Goal: Task Accomplishment & Management: Complete application form

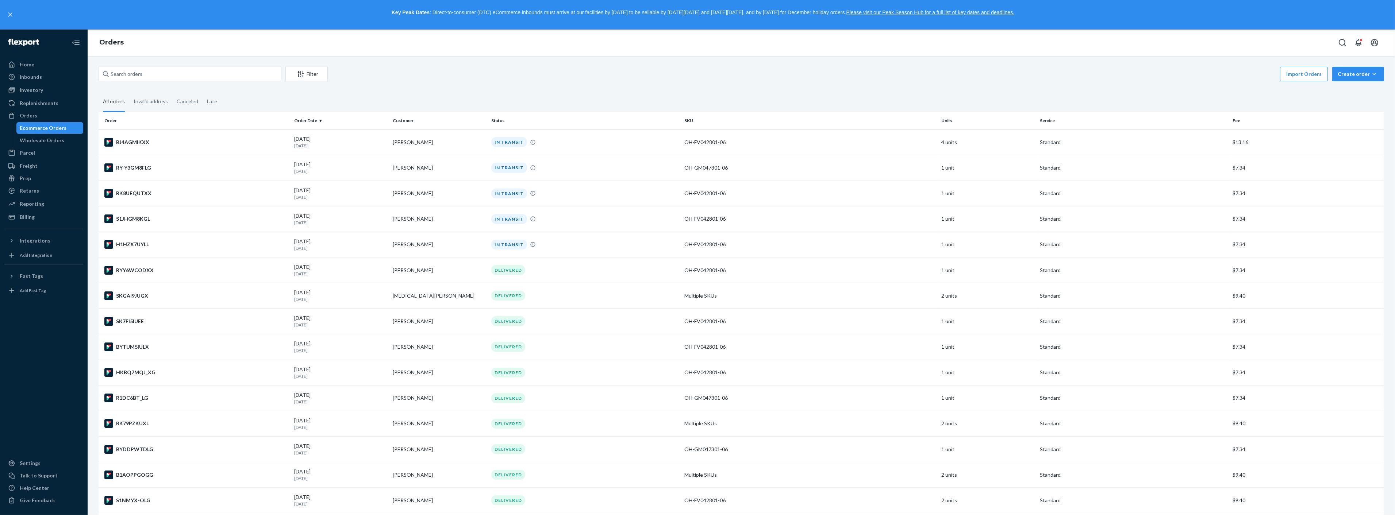
click at [159, 65] on div "Filter Import Orders Create order Ecommerce order Removal order All orders Inva…" at bounding box center [741, 285] width 1307 height 459
click at [176, 69] on input "text" at bounding box center [190, 74] width 182 height 15
paste input "[PERSON_NAME]"
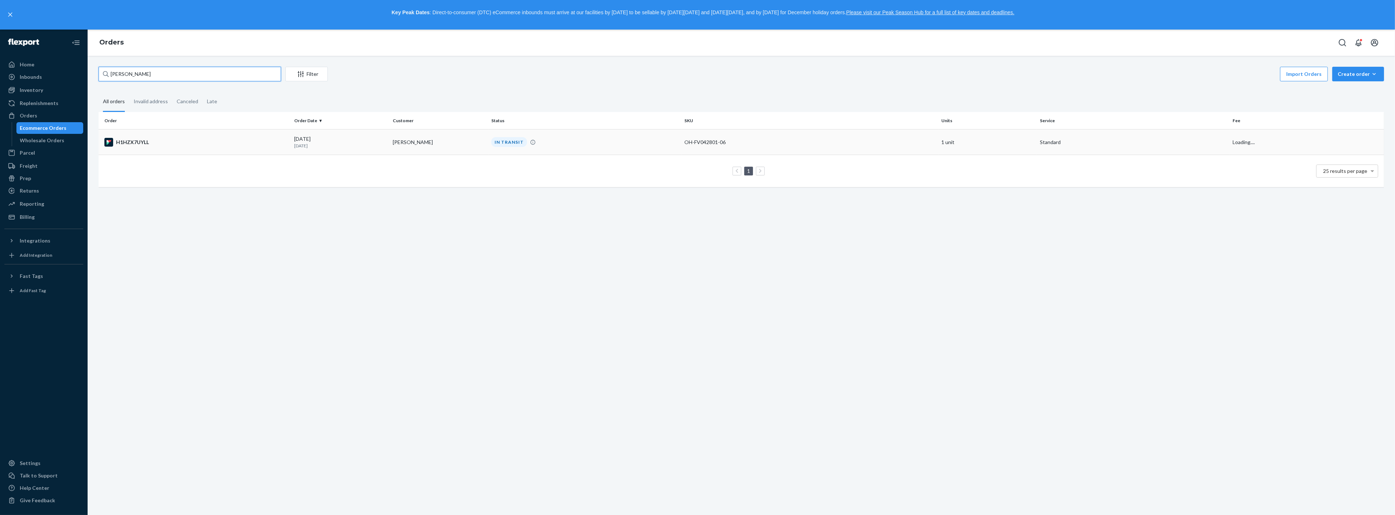
type input "[PERSON_NAME]"
click at [204, 143] on div "H1HZX7UYLL" at bounding box center [196, 142] width 184 height 9
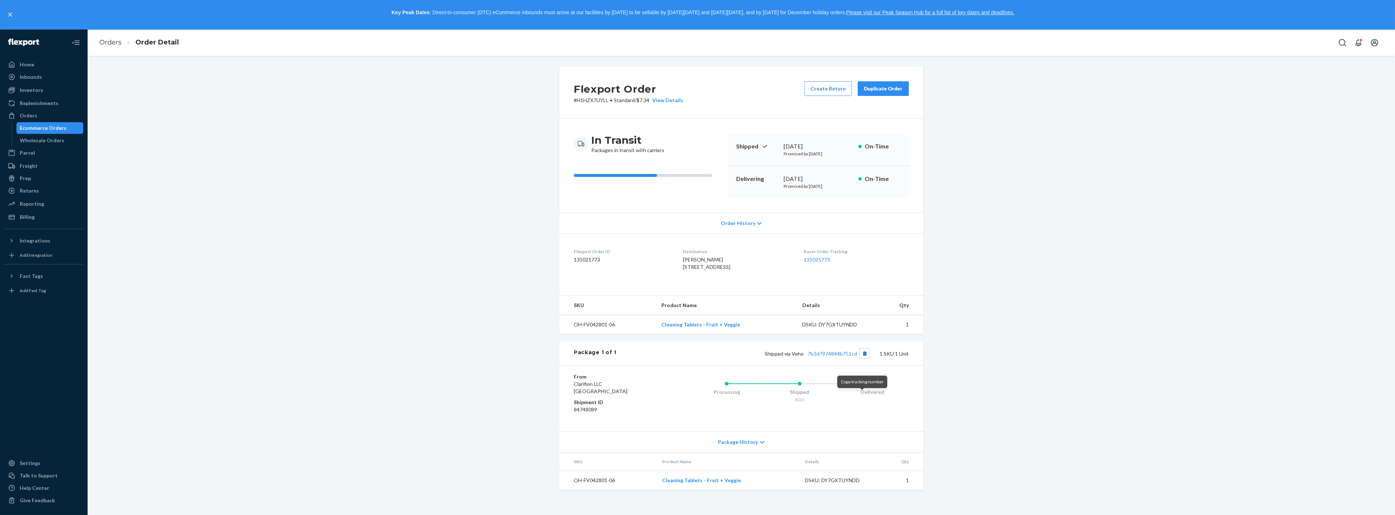
click at [864, 358] on button "Copy tracking number" at bounding box center [864, 353] width 9 height 9
click at [108, 36] on ol "Orders Order Detail" at bounding box center [138, 43] width 91 height 22
click at [106, 43] on link "Orders" at bounding box center [110, 42] width 22 height 8
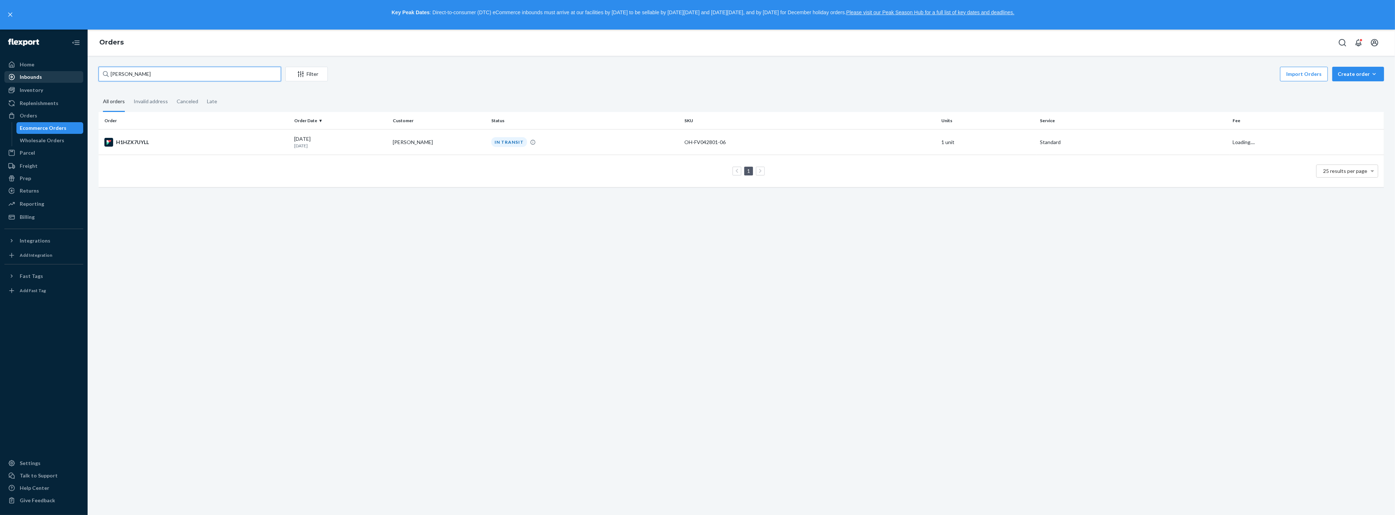
click at [58, 72] on div "Home Inbounds Shipping Plans Problems Inventory Products Replenishments Orders …" at bounding box center [697, 273] width 1395 height 486
paste input "[PERSON_NAME]"
click at [143, 76] on input "[PERSON_NAME]" at bounding box center [190, 74] width 182 height 15
type input "[PERSON_NAME]"
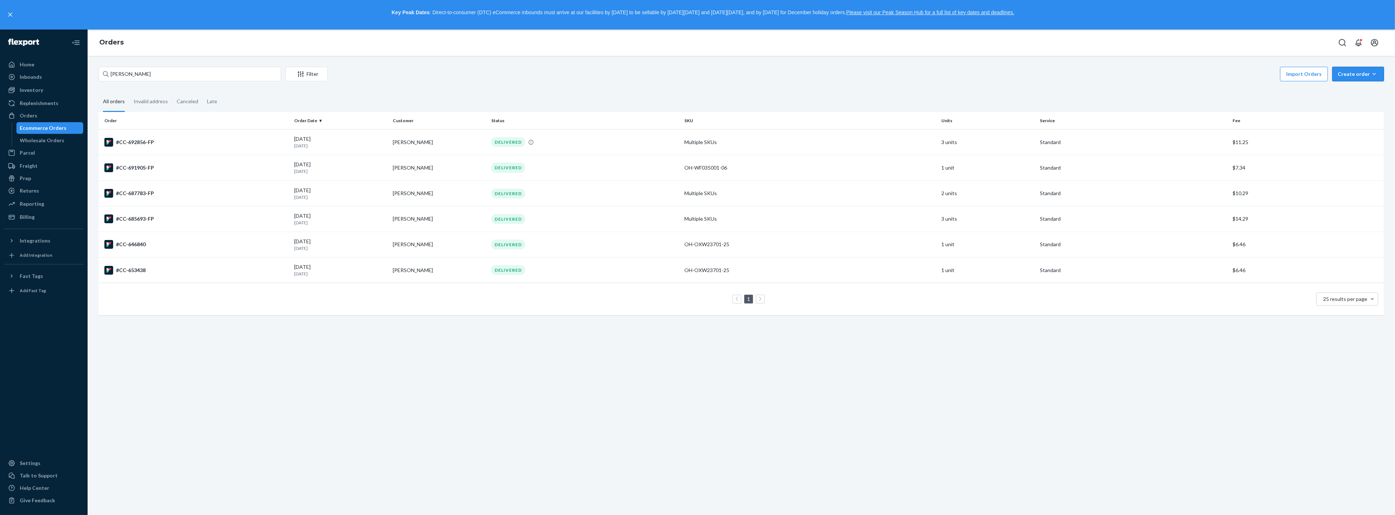
click at [1337, 72] on div "Create order" at bounding box center [1357, 73] width 41 height 7
click at [1341, 93] on span "Ecommerce order" at bounding box center [1362, 91] width 45 height 5
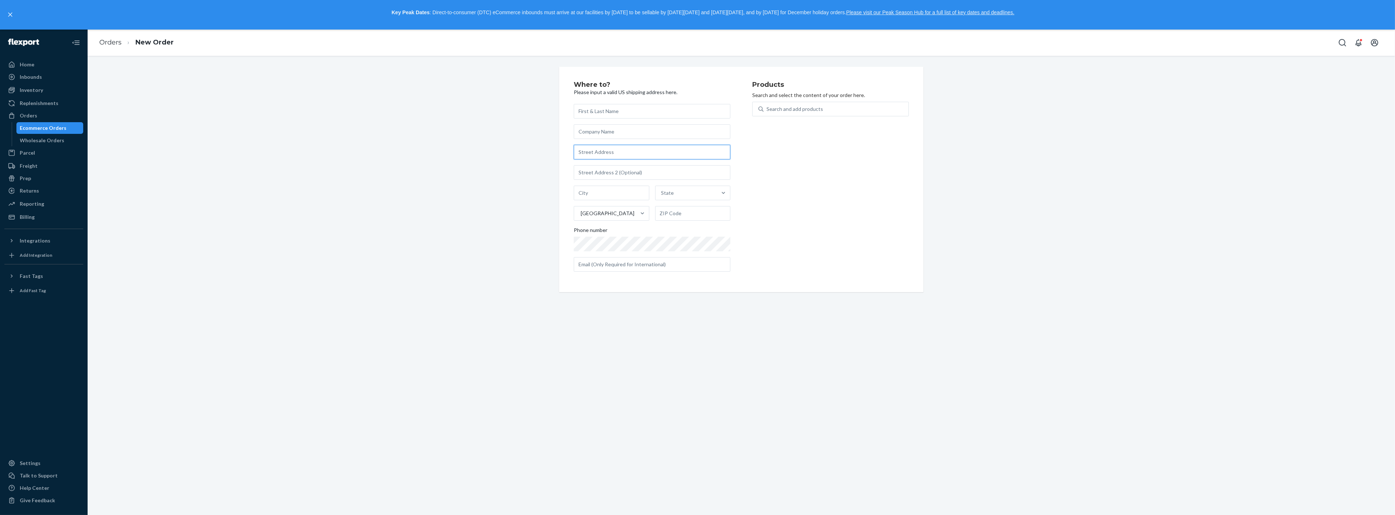
drag, startPoint x: 655, startPoint y: 145, endPoint x: 648, endPoint y: 145, distance: 7.3
click at [655, 145] on input "text" at bounding box center [652, 152] width 157 height 15
paste input "[STREET_ADDRESS]"
type input "[STREET_ADDRESS]"
type input "[GEOGRAPHIC_DATA]"
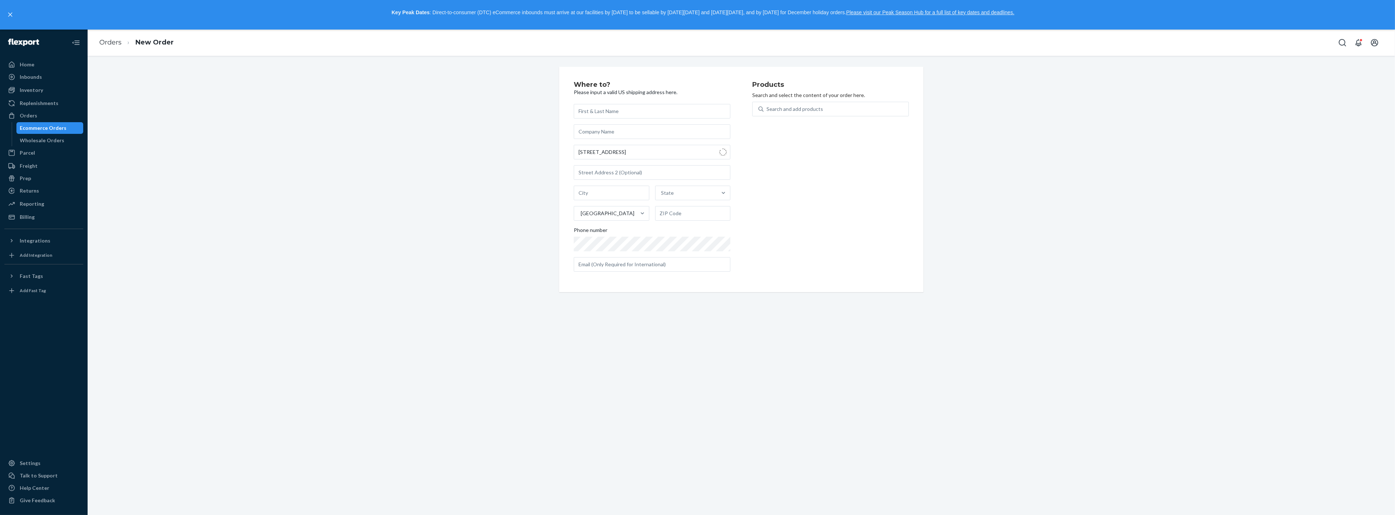
type input "58267"
type input "[STREET_ADDRESS]"
click at [577, 107] on input "text" at bounding box center [652, 111] width 157 height 15
paste input "[PERSON_NAME]"
type input "[PERSON_NAME]"
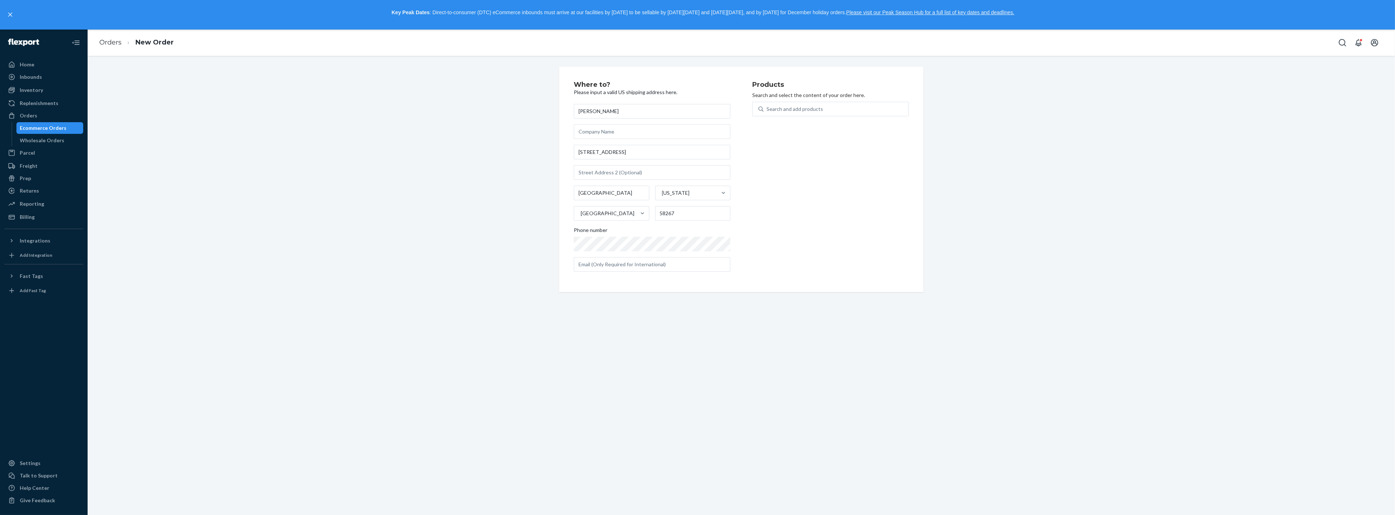
click at [790, 101] on div "Products Search and select the content of your order here. Search and add produ…" at bounding box center [830, 179] width 157 height 196
click at [782, 111] on div "Search and add products" at bounding box center [794, 108] width 57 height 7
click at [767, 111] on input "Search and add products" at bounding box center [766, 108] width 1 height 7
paste input "OH-GM047301-06"
type input "OH-GM047301-06"
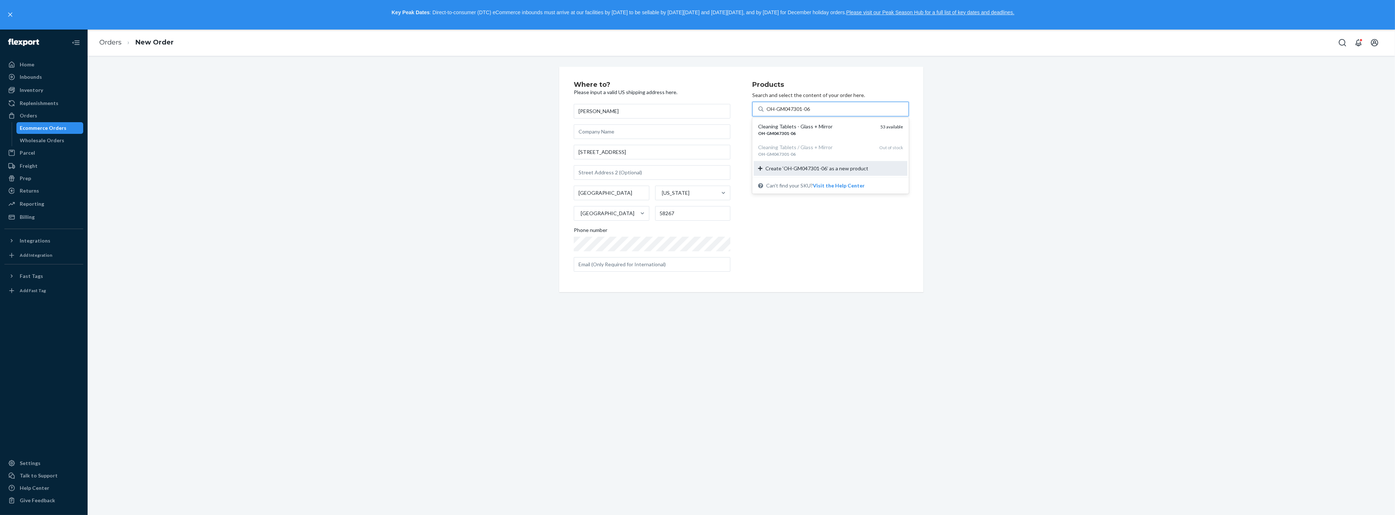
click at [794, 128] on div "Cleaning Tablets - Glass + Mirror" at bounding box center [816, 126] width 116 height 7
click at [794, 113] on input "OH-GM047301-06" at bounding box center [788, 108] width 45 height 7
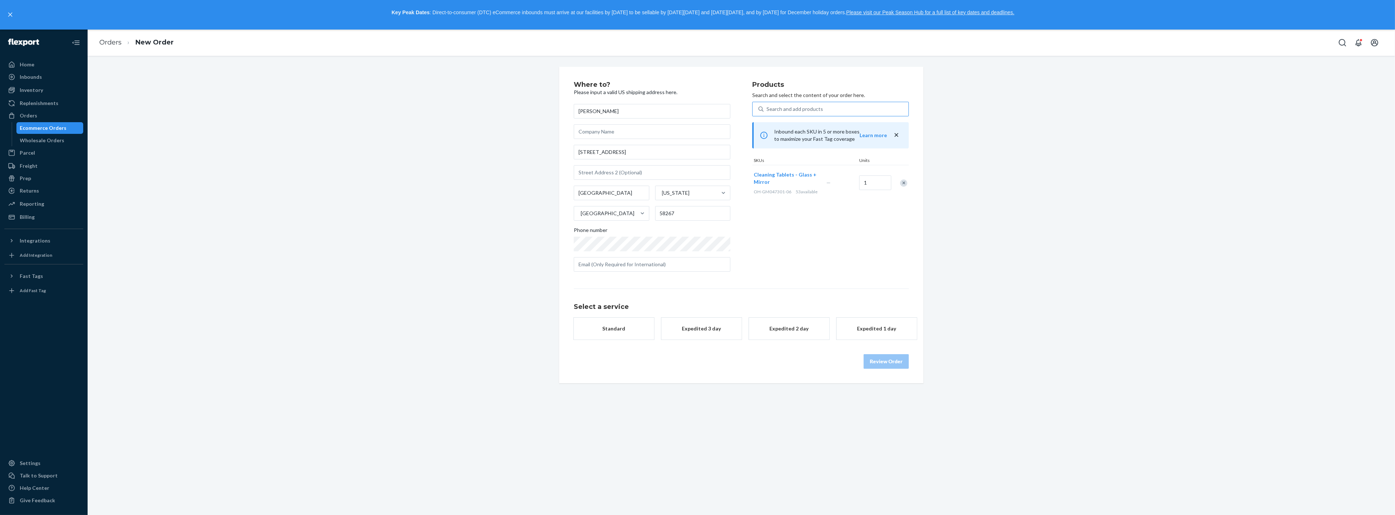
click at [630, 335] on button "Standard" at bounding box center [614, 329] width 80 height 22
click at [877, 369] on button "Review Order" at bounding box center [885, 369] width 45 height 15
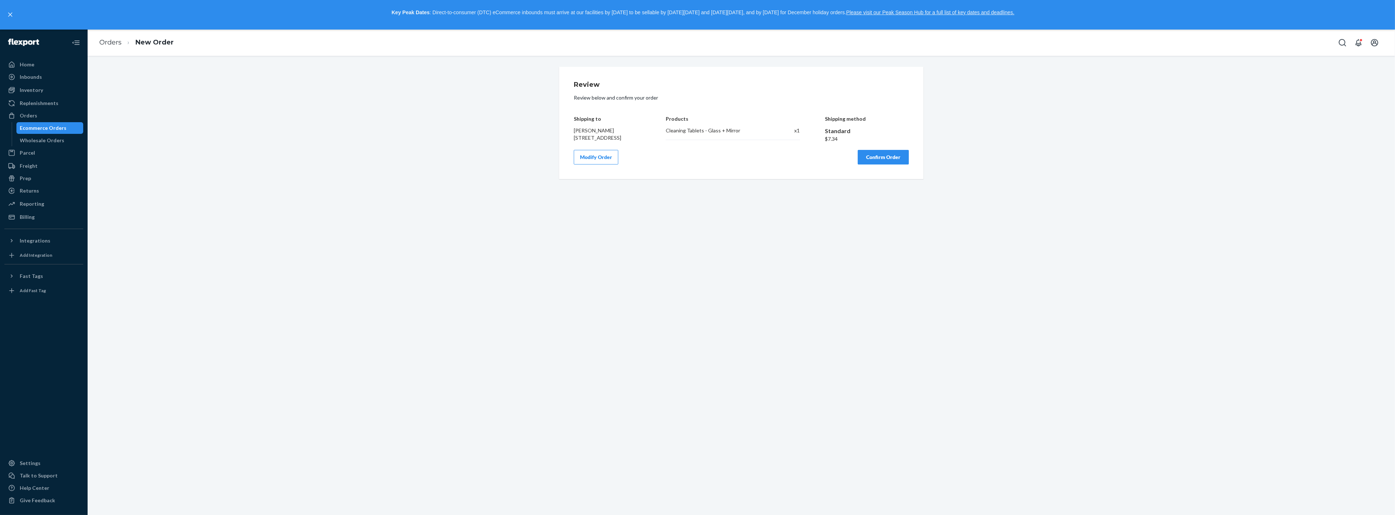
drag, startPoint x: 894, startPoint y: 167, endPoint x: 889, endPoint y: 160, distance: 8.4
click at [894, 165] on button "Confirm Order" at bounding box center [883, 157] width 51 height 15
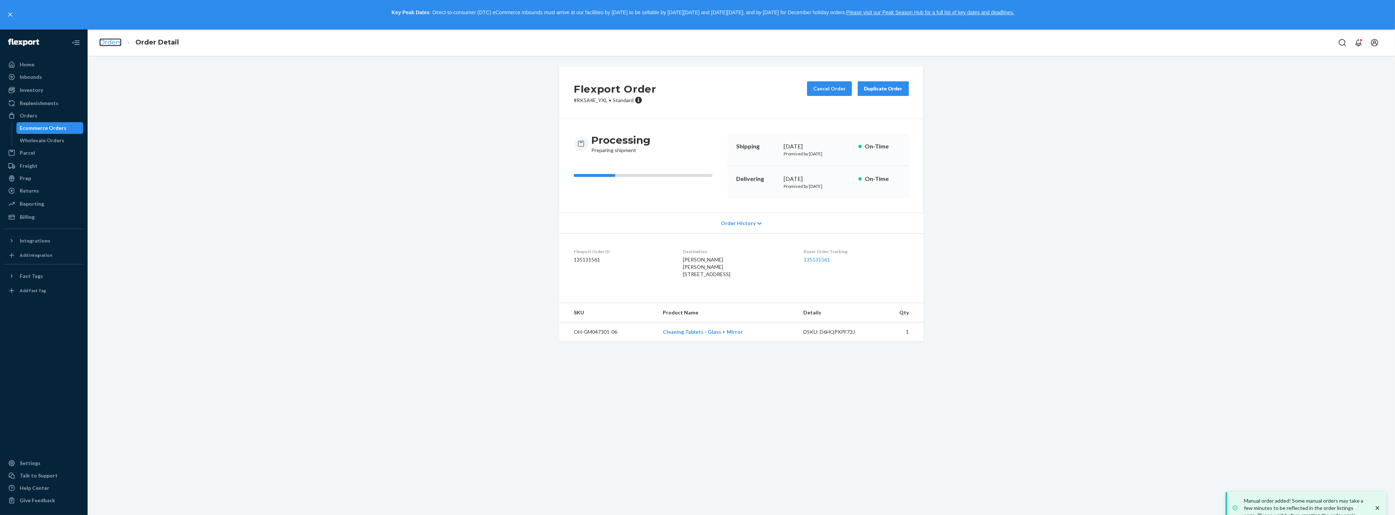
click at [113, 43] on link "Orders" at bounding box center [110, 42] width 22 height 8
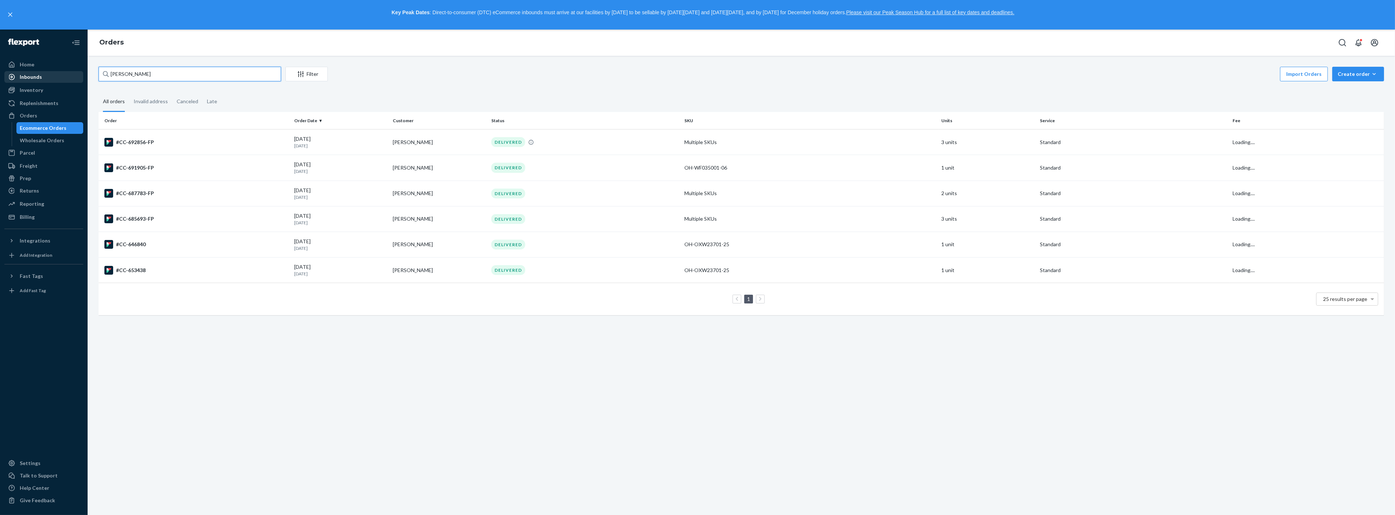
click at [58, 71] on div "Home Inbounds Shipping Plans Problems Inventory Products Replenishments Orders …" at bounding box center [697, 273] width 1395 height 486
paste input "[PERSON_NAME]"
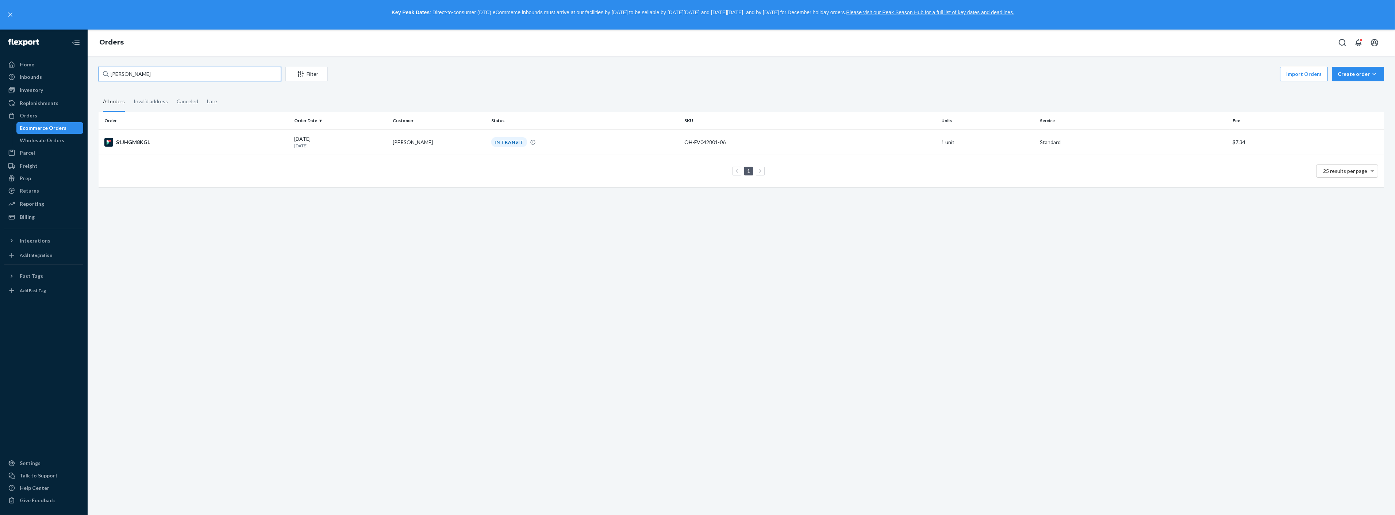
type input "[PERSON_NAME]"
click at [220, 157] on td "1 25 results per page" at bounding box center [741, 171] width 1285 height 32
click at [230, 147] on td "S1JHGM8KGL" at bounding box center [195, 143] width 193 height 26
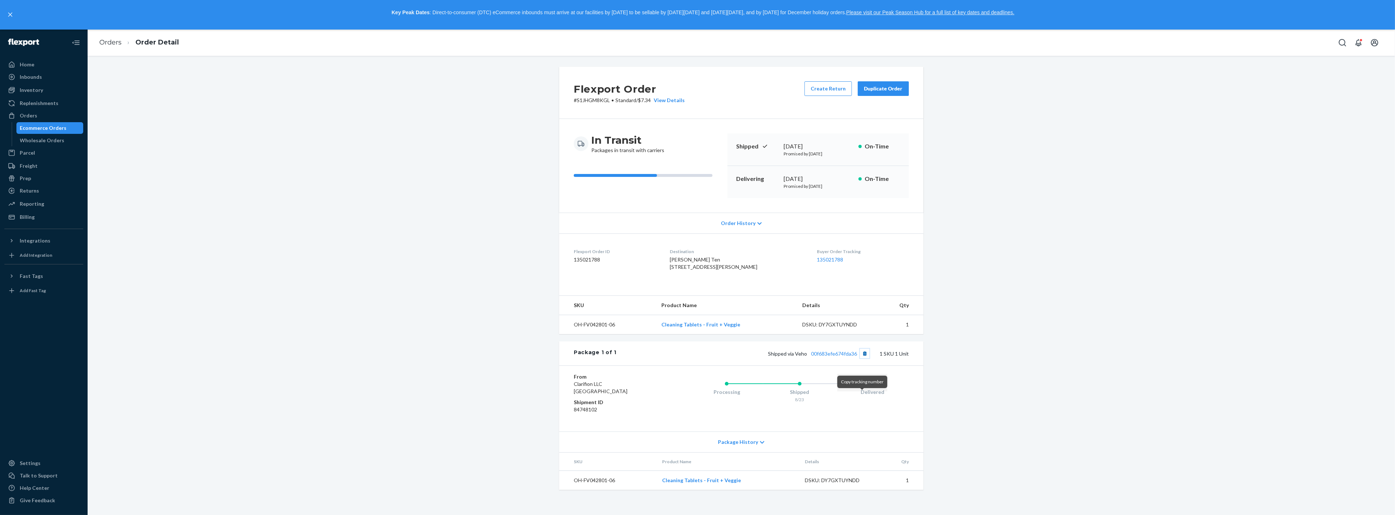
click at [863, 358] on button "Copy tracking number" at bounding box center [864, 353] width 9 height 9
click at [112, 41] on link "Orders" at bounding box center [110, 42] width 22 height 8
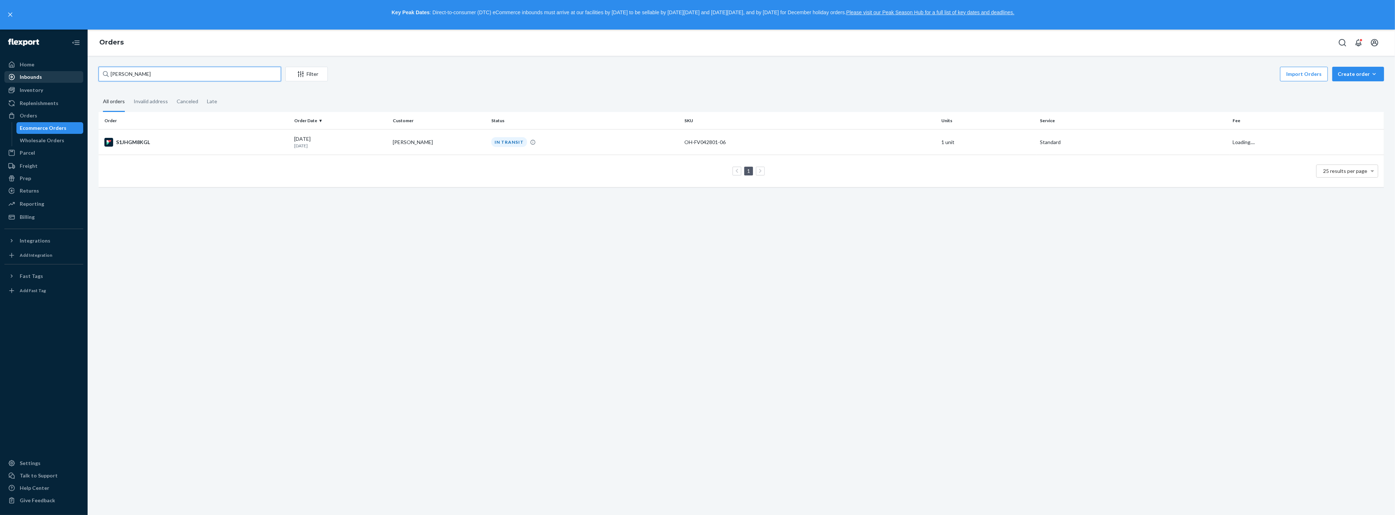
drag, startPoint x: 158, startPoint y: 78, endPoint x: 81, endPoint y: 78, distance: 77.0
click at [81, 78] on div "Home Inbounds Shipping Plans Problems Inventory Products Replenishments Orders …" at bounding box center [697, 273] width 1395 height 486
paste input "[PERSON_NAME]"
type input "[PERSON_NAME]"
click at [228, 141] on div "RK8UEQUTXX" at bounding box center [196, 142] width 184 height 9
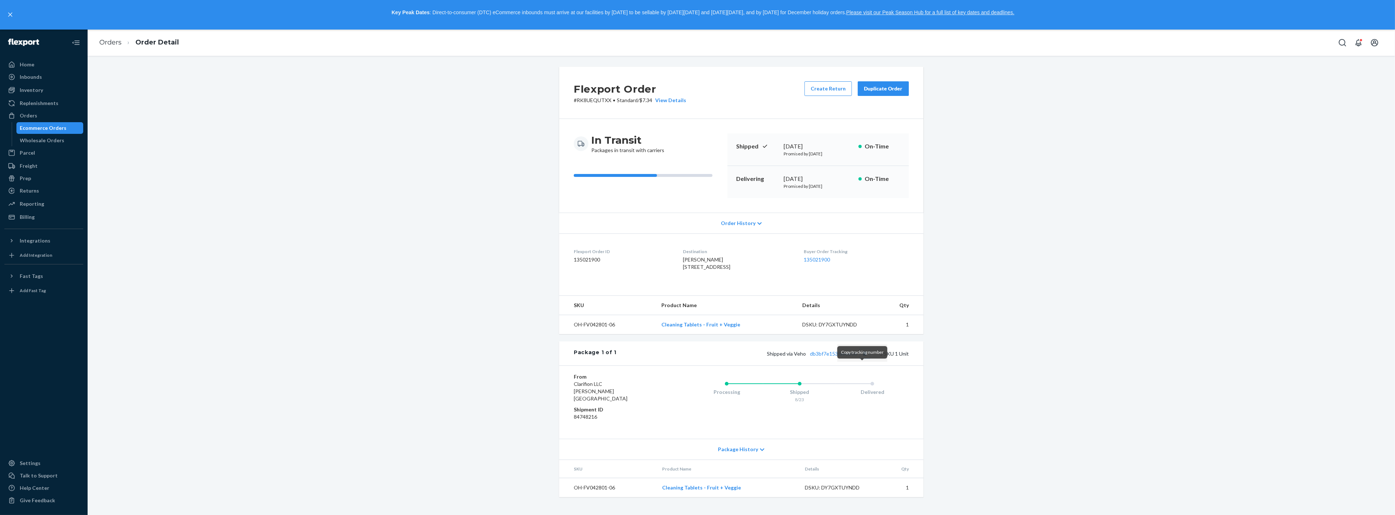
click at [865, 358] on button "Copy tracking number" at bounding box center [864, 353] width 9 height 9
click at [104, 47] on li "Orders" at bounding box center [110, 42] width 22 height 9
click at [110, 42] on link "Orders" at bounding box center [110, 42] width 22 height 8
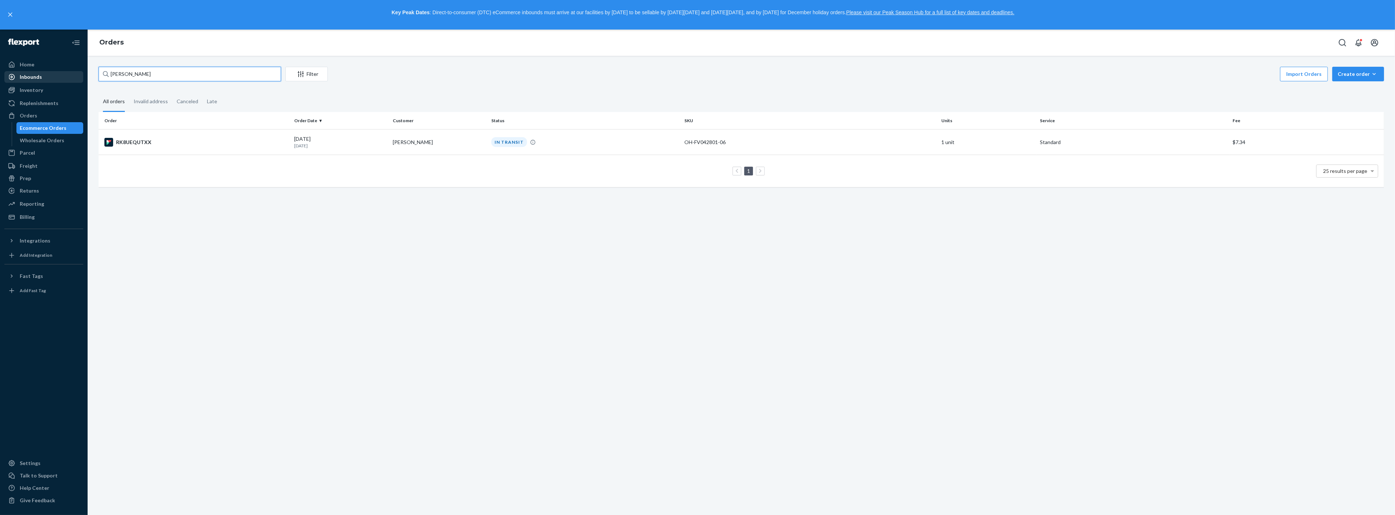
drag, startPoint x: 150, startPoint y: 73, endPoint x: 53, endPoint y: 72, distance: 96.3
click at [56, 72] on div "Home Inbounds Shipping Plans Problems Inventory Products Replenishments Orders …" at bounding box center [697, 273] width 1395 height 486
paste input "[PERSON_NAME]"
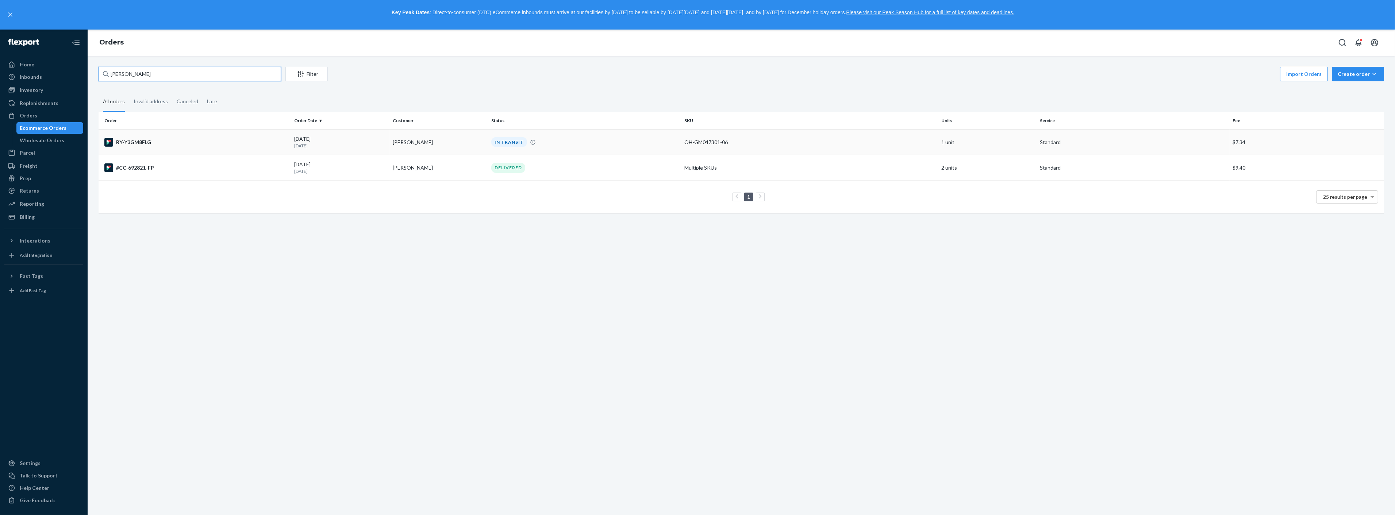
type input "[PERSON_NAME]"
click at [177, 134] on td "RY-Y3GM8FLG" at bounding box center [195, 143] width 193 height 26
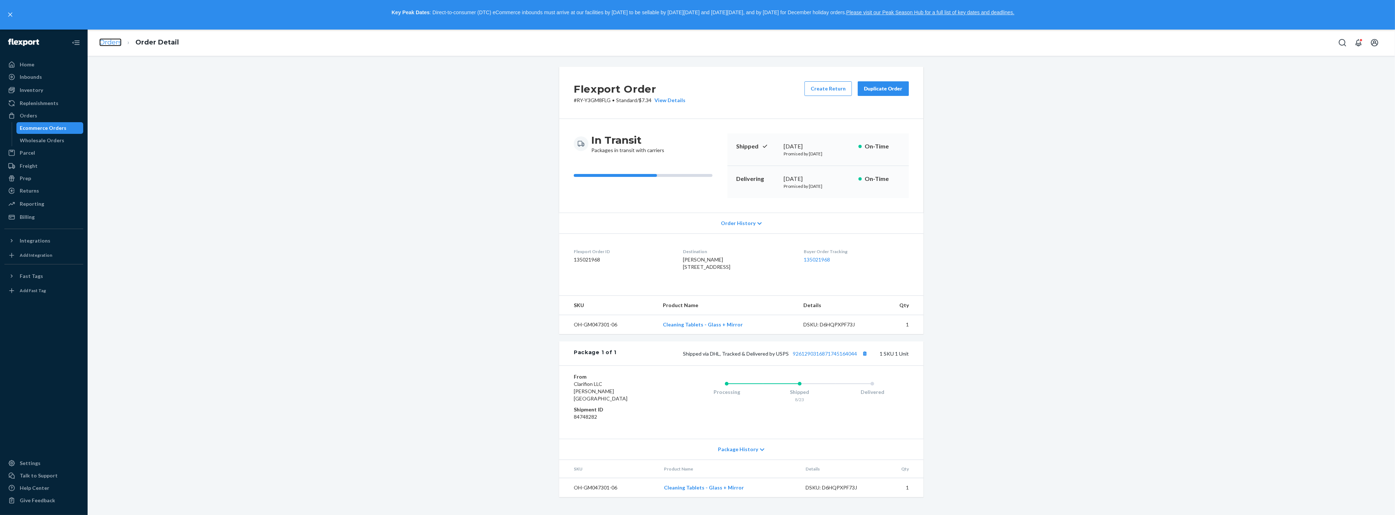
click at [112, 44] on link "Orders" at bounding box center [110, 42] width 22 height 8
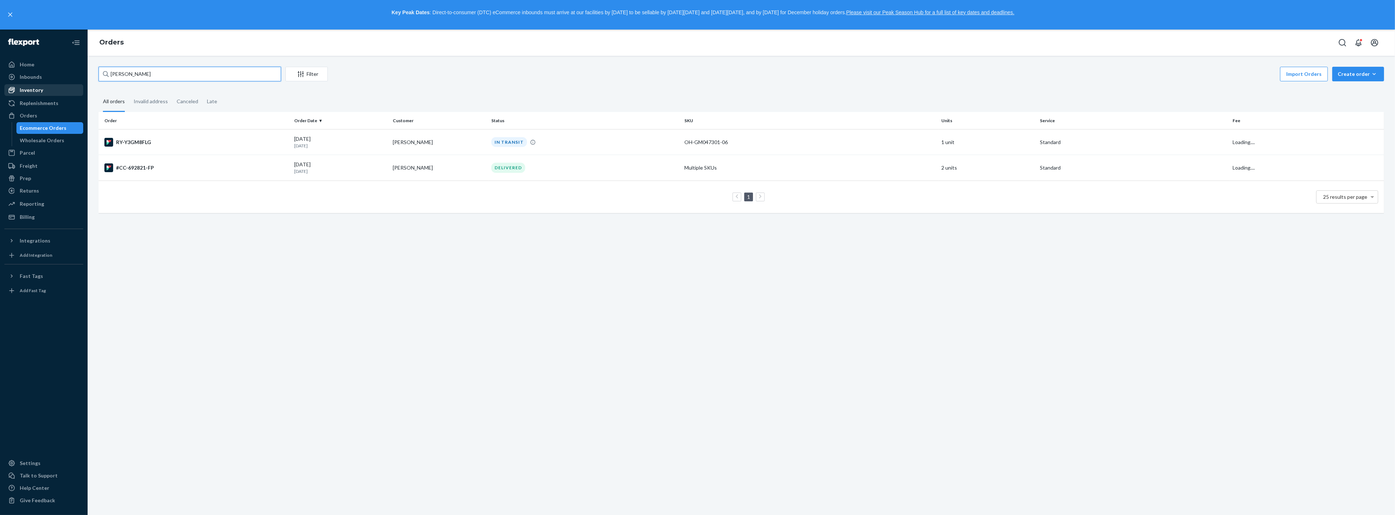
drag, startPoint x: 173, startPoint y: 69, endPoint x: 43, endPoint y: 85, distance: 131.3
click at [39, 86] on div "Home Inbounds Shipping Plans Problems Inventory Products Replenishments Orders …" at bounding box center [697, 273] width 1395 height 486
click at [176, 136] on td "RY-Y3GM8FLG" at bounding box center [195, 143] width 193 height 26
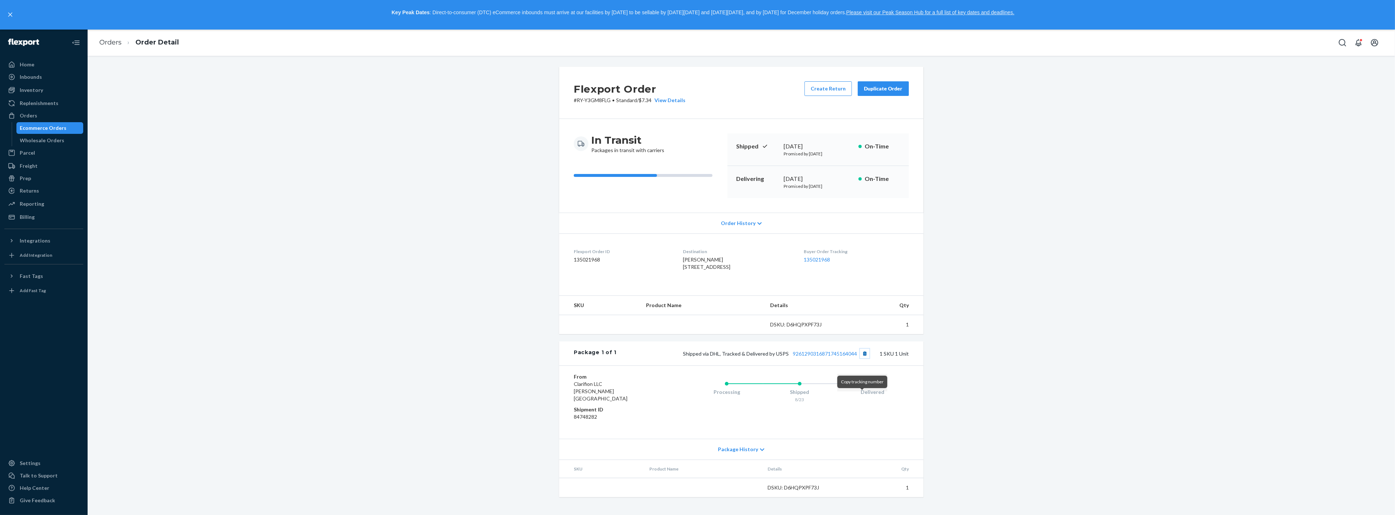
click at [862, 358] on button "Copy tracking number" at bounding box center [864, 353] width 9 height 9
click at [110, 46] on link "Orders" at bounding box center [110, 42] width 22 height 8
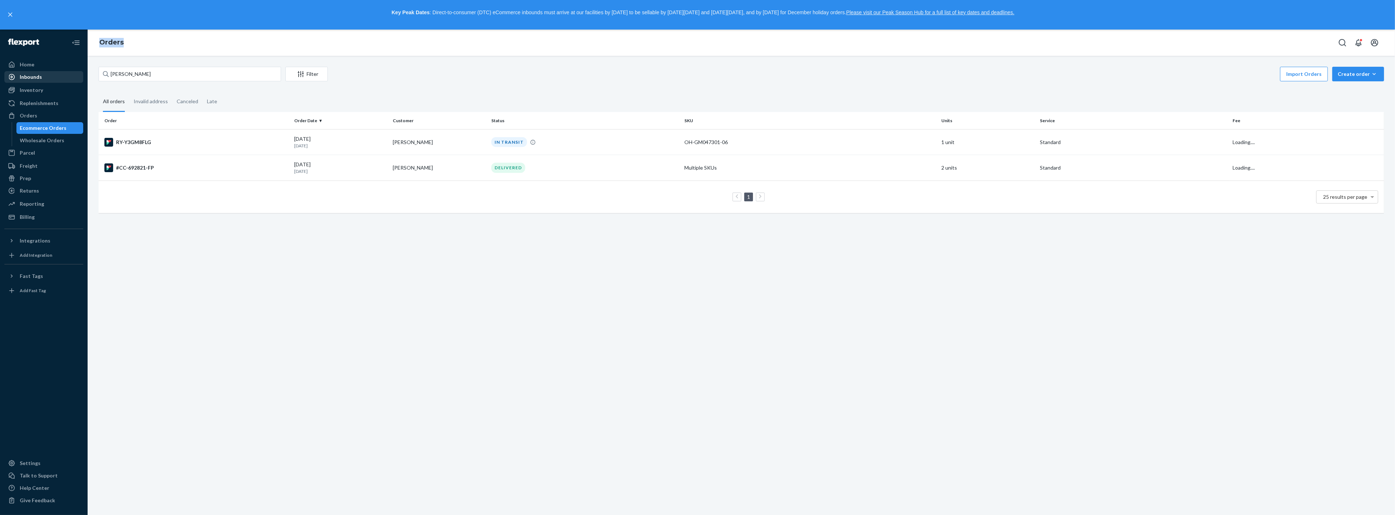
drag, startPoint x: 144, startPoint y: 62, endPoint x: 42, endPoint y: 76, distance: 102.3
click at [39, 77] on div "Home Inbounds Shipping Plans Problems Inventory Products Replenishments Orders …" at bounding box center [697, 273] width 1395 height 486
drag, startPoint x: 88, startPoint y: 73, endPoint x: 45, endPoint y: 65, distance: 43.4
click at [45, 66] on div "Home Inbounds Shipping Plans Problems Inventory Products Replenishments Orders …" at bounding box center [697, 273] width 1395 height 486
paste input "Dinn"
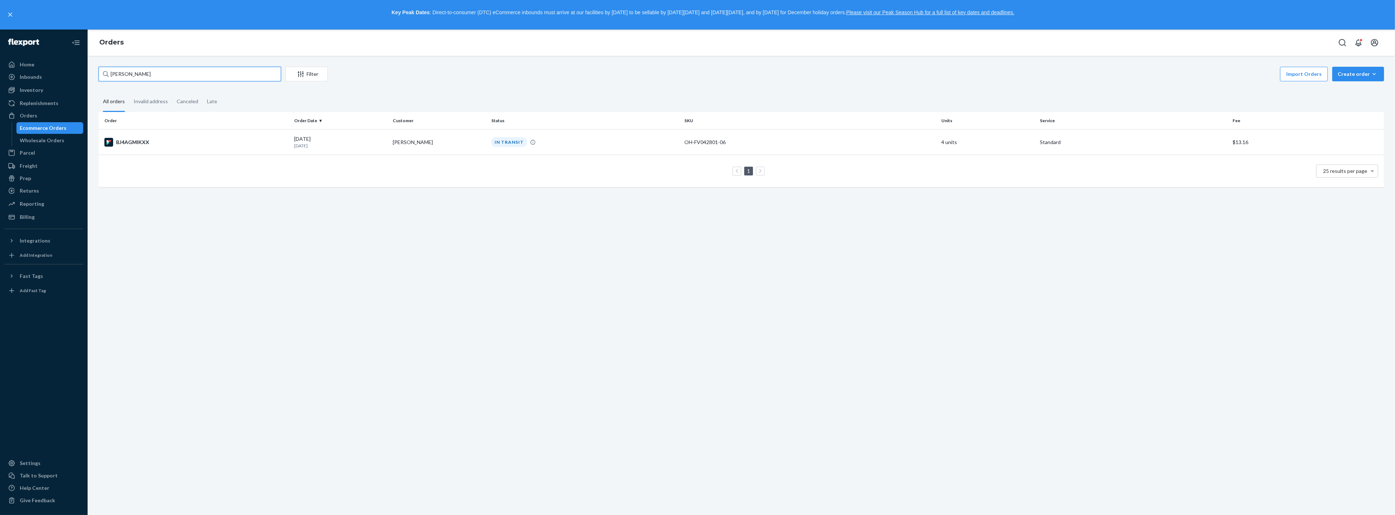
type input "[PERSON_NAME]"
click at [165, 130] on td "BJ4AGMIKXX" at bounding box center [195, 143] width 193 height 26
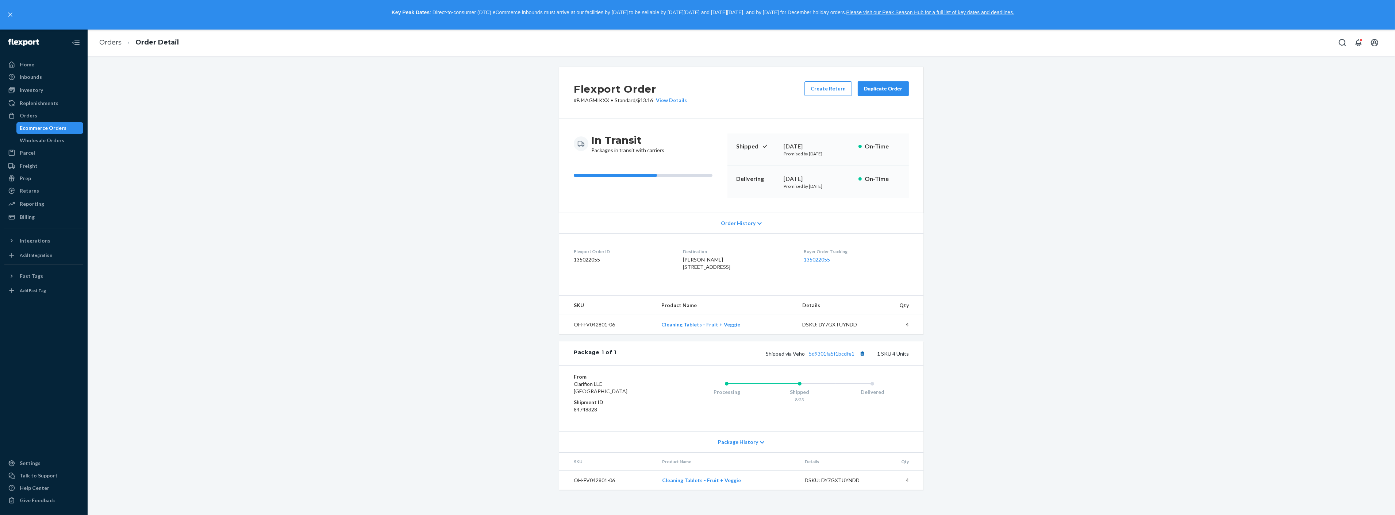
click at [858, 366] on div "Package 1 of 1 Shipped via Veho 5d9301fa5f1bcdfe1 1 SKU 4 Units" at bounding box center [741, 354] width 364 height 24
click at [859, 358] on button "Copy tracking number" at bounding box center [861, 353] width 9 height 9
